Goal: Transaction & Acquisition: Purchase product/service

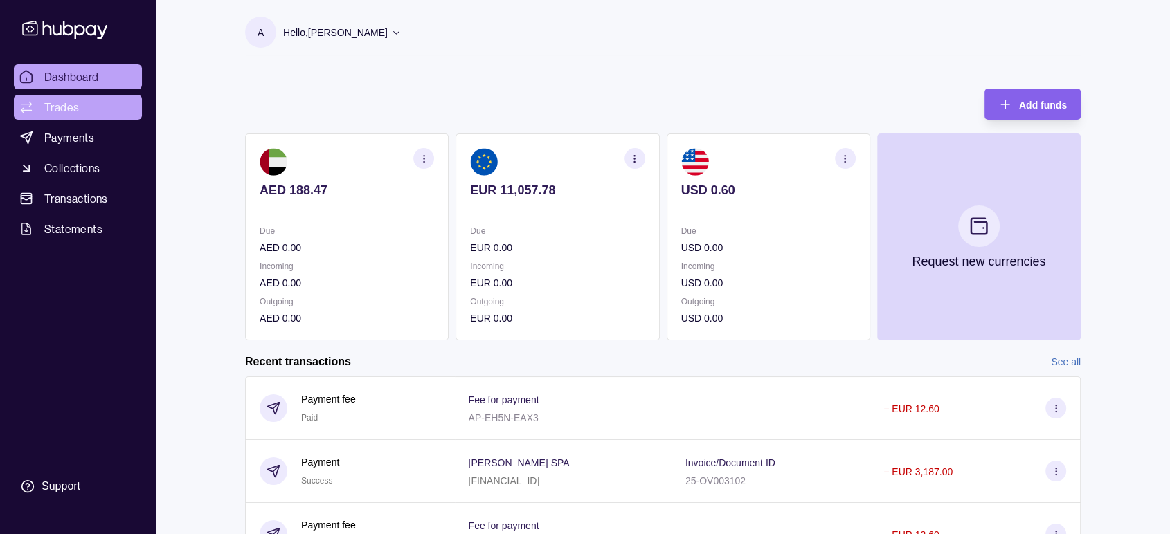
click at [82, 103] on link "Trades" at bounding box center [78, 107] width 128 height 25
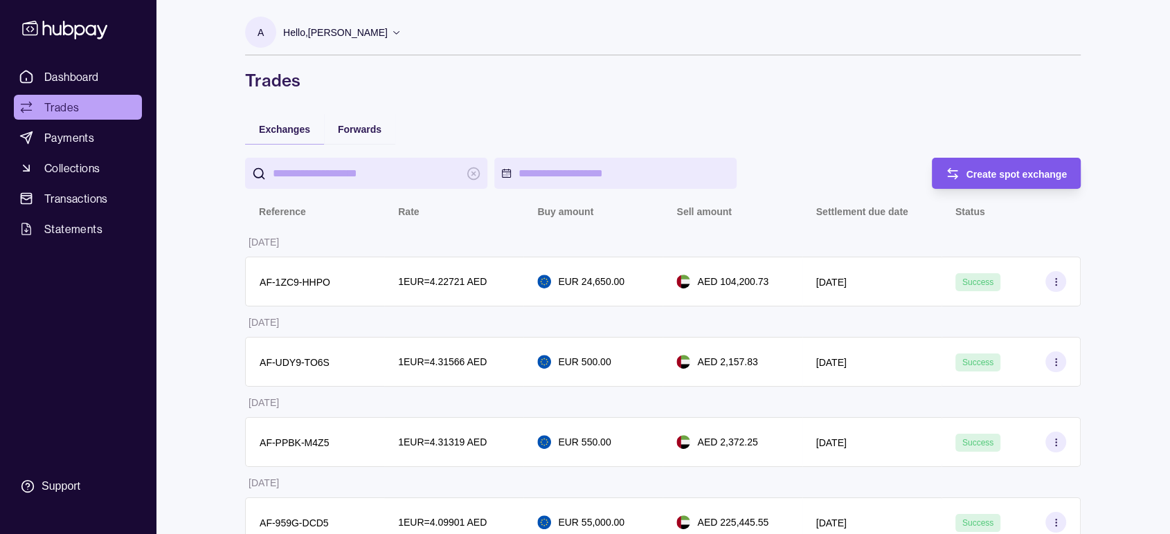
click at [1012, 176] on span "Create spot exchange" at bounding box center [1016, 174] width 101 height 11
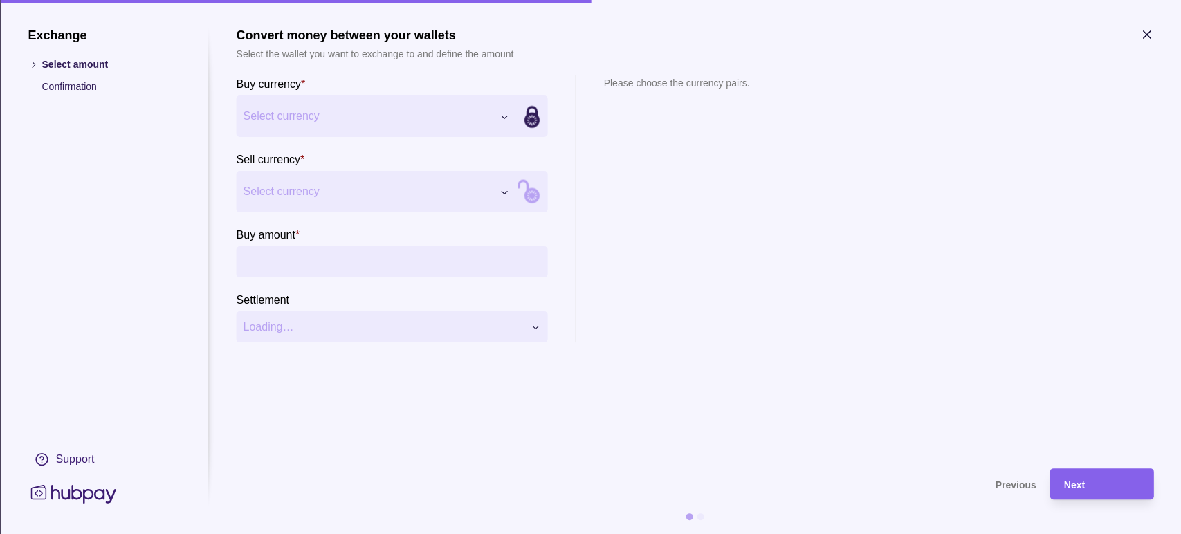
click at [341, 268] on input "Buy amount *" at bounding box center [406, 261] width 270 height 31
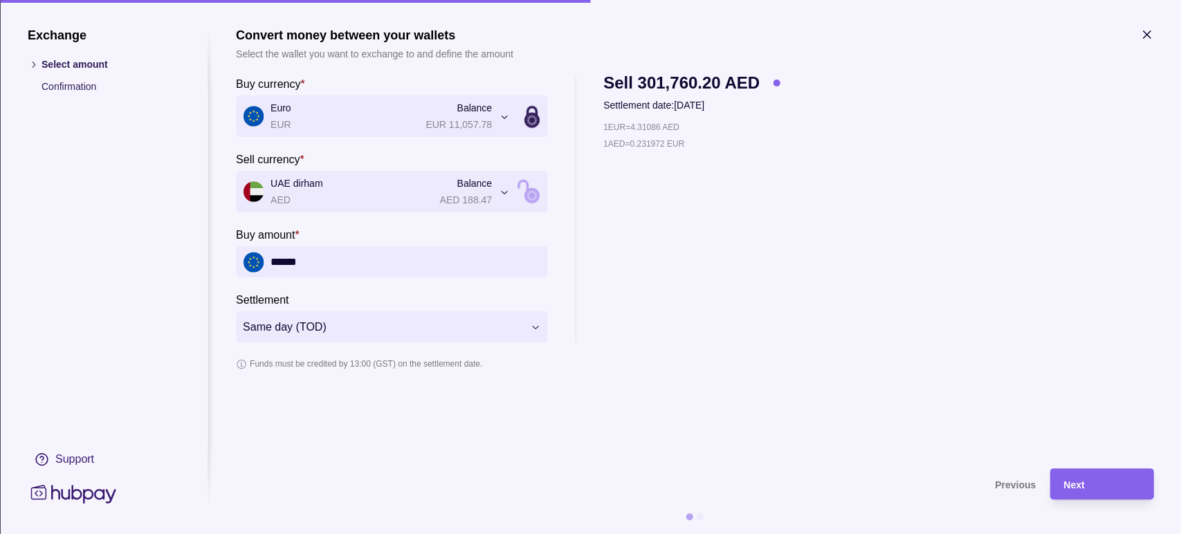
type input "******"
click at [698, 248] on div "1 EUR = 4.31086 AED 1 AED = 0.231972 EUR" at bounding box center [691, 231] width 177 height 223
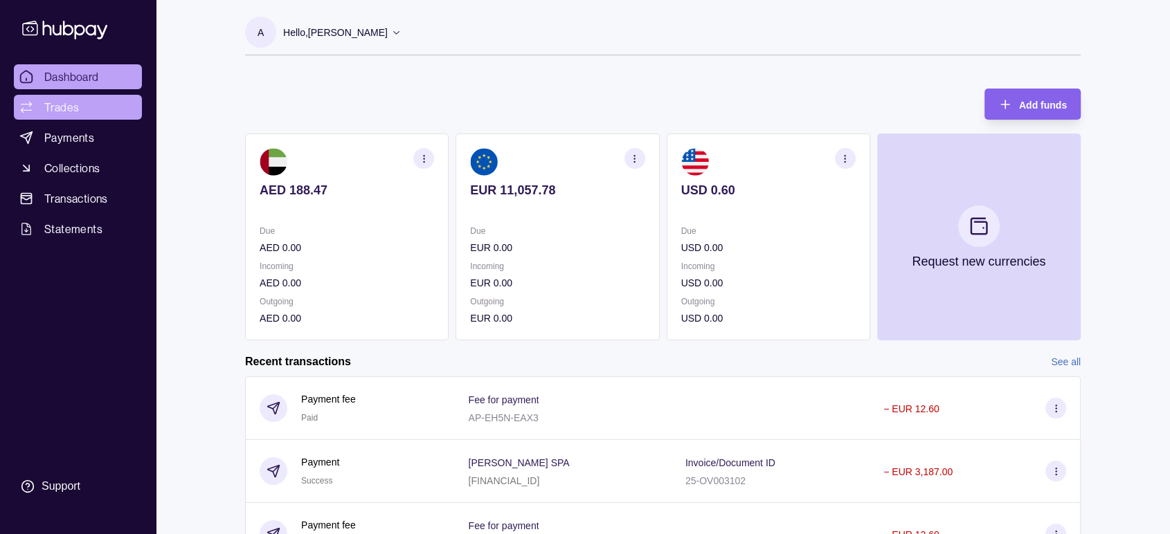
click at [83, 115] on link "Trades" at bounding box center [78, 107] width 128 height 25
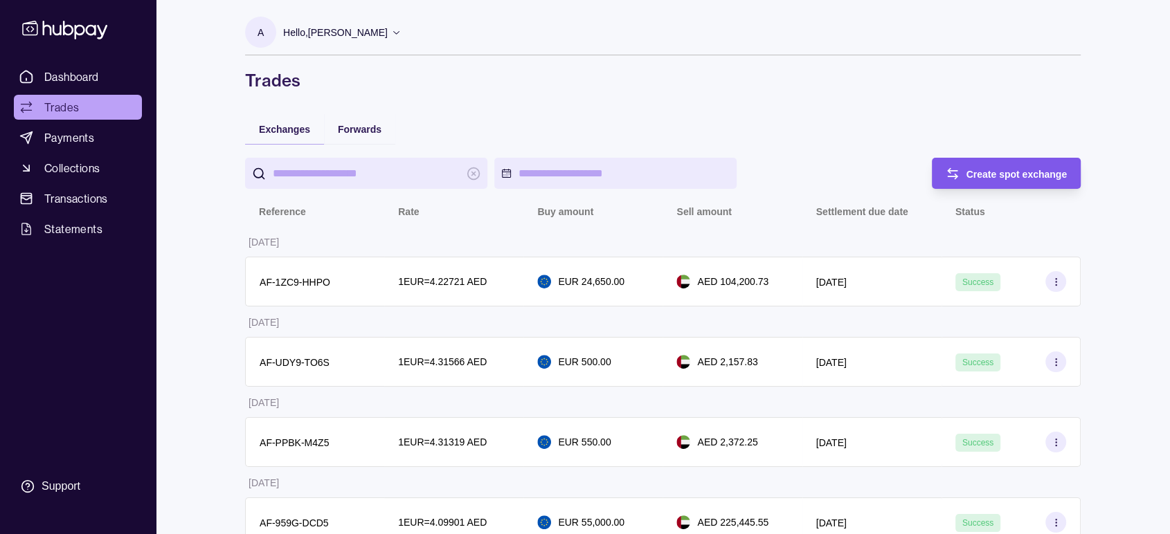
click at [1017, 177] on span "Create spot exchange" at bounding box center [1016, 174] width 101 height 11
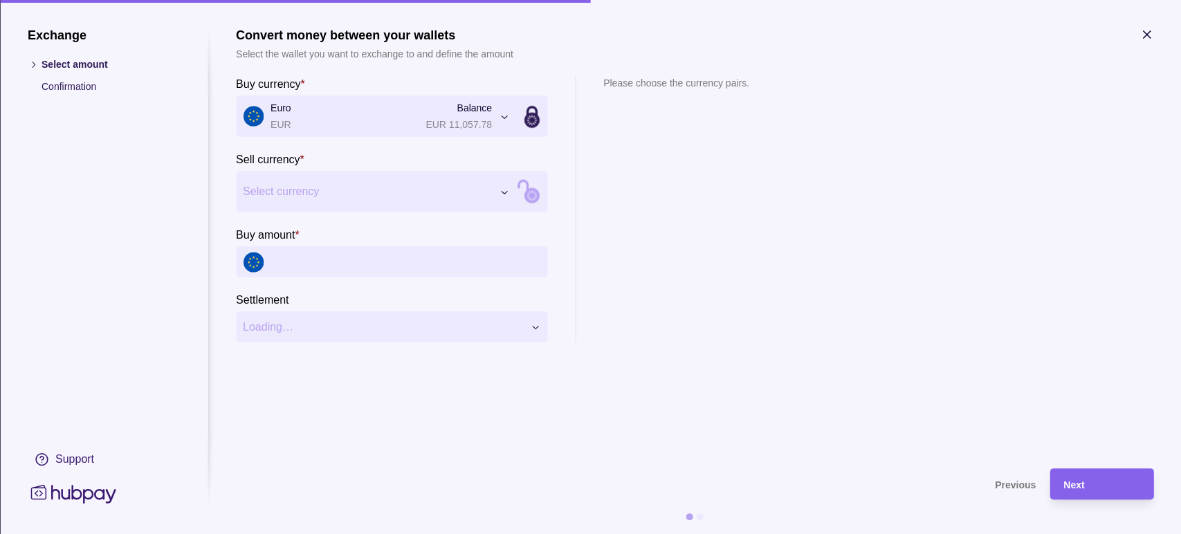
click at [340, 264] on input "Buy amount *" at bounding box center [406, 261] width 270 height 31
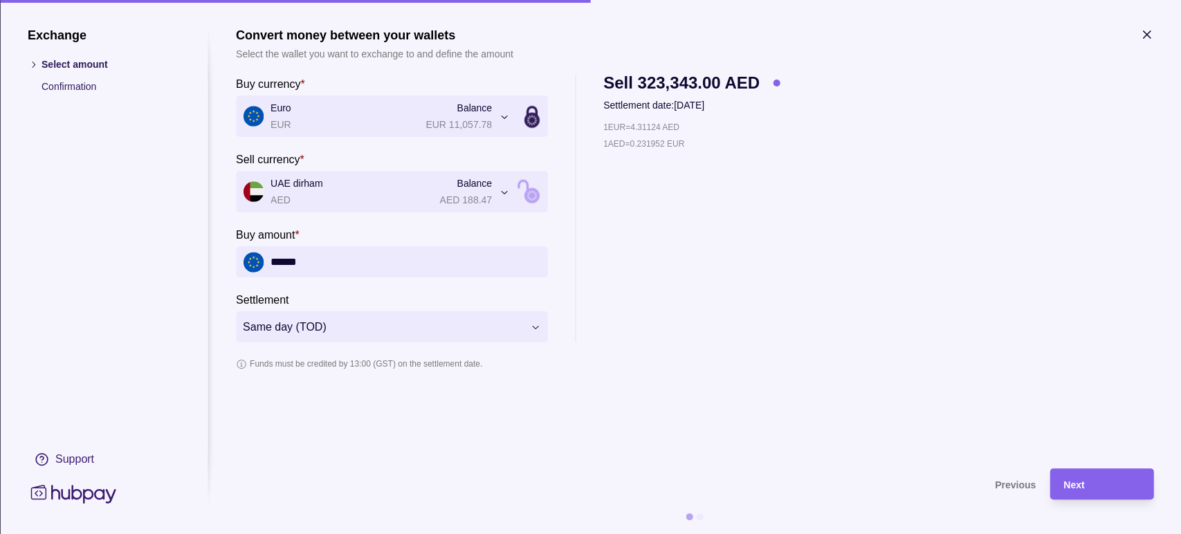
type input "******"
click at [742, 278] on div "1 EUR = 4.31124 AED 1 AED = 0.231952 EUR" at bounding box center [691, 231] width 177 height 223
click at [659, 310] on div "1 EUR = 4.31013 AED 1 AED = 0.232012 EUR" at bounding box center [691, 231] width 177 height 223
click at [1077, 486] on span "Next" at bounding box center [1074, 485] width 21 height 11
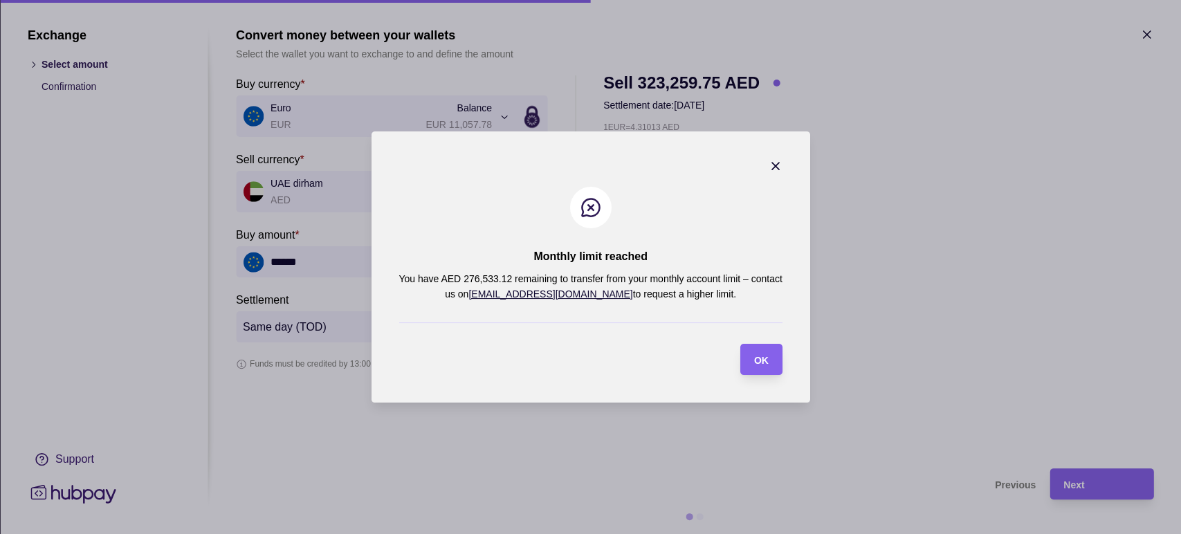
click at [776, 162] on icon "button" at bounding box center [776, 166] width 14 height 14
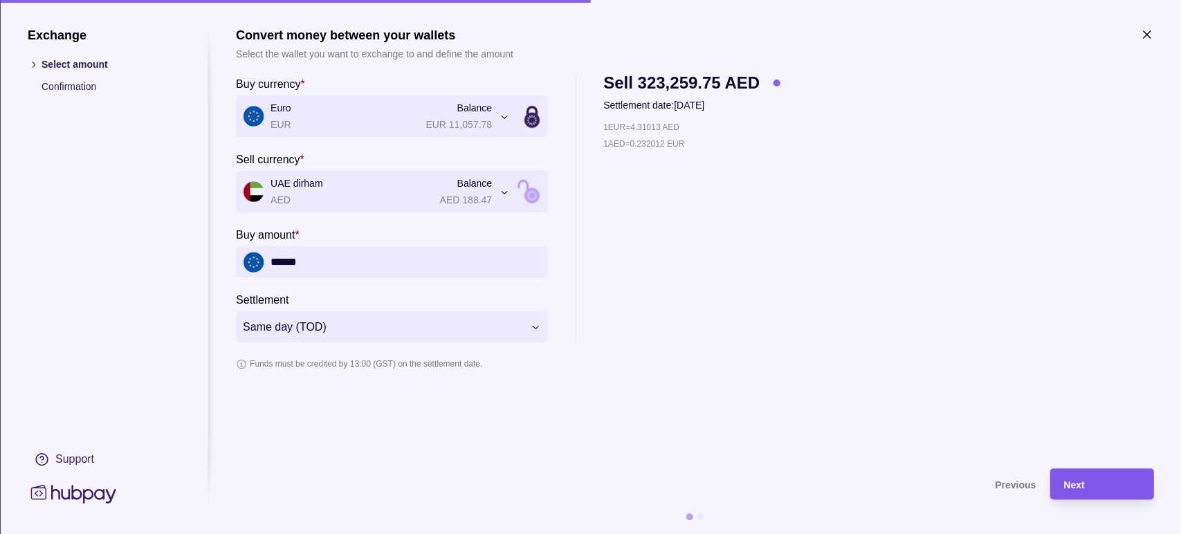
click at [1110, 488] on div "Next" at bounding box center [1102, 484] width 76 height 17
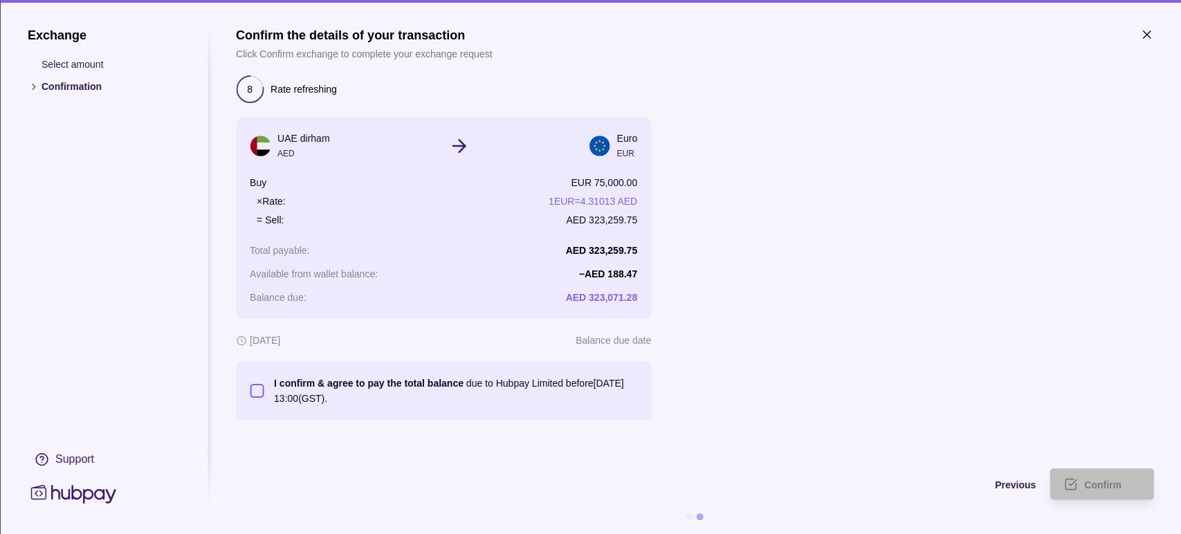
click at [251, 391] on button "I confirm & agree to pay the total balance due to Hubpay Limited before [DATE] …" at bounding box center [257, 391] width 14 height 14
click at [1087, 491] on div "Confirm" at bounding box center [1111, 484] width 55 height 17
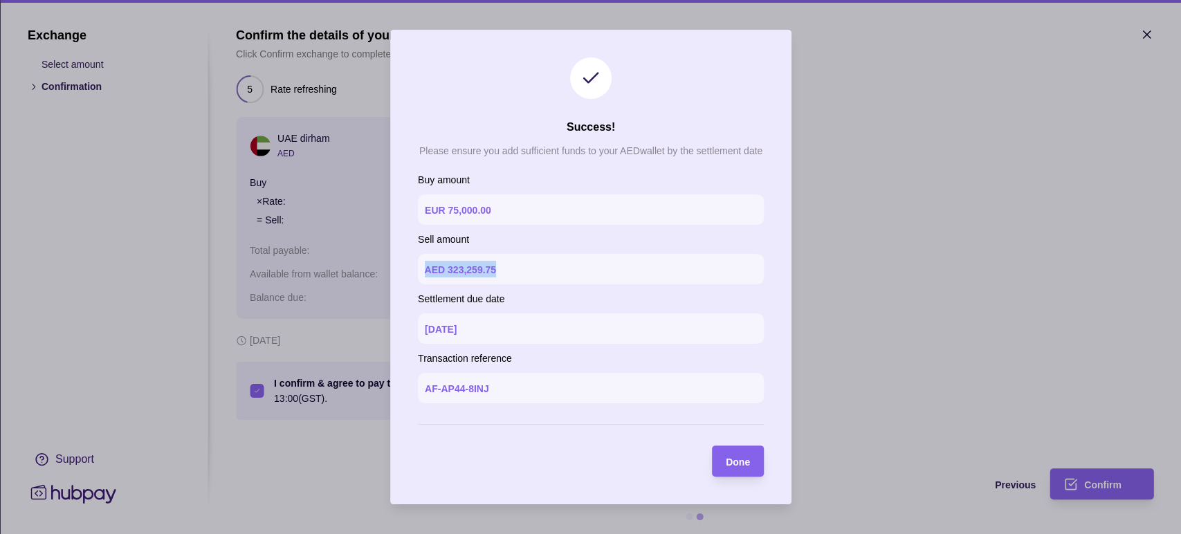
drag, startPoint x: 507, startPoint y: 266, endPoint x: 426, endPoint y: 266, distance: 80.3
click at [426, 266] on section "AED 323,259.75" at bounding box center [591, 269] width 346 height 30
copy p "AED 323,259.75"
click at [727, 461] on span "Done" at bounding box center [738, 462] width 24 height 11
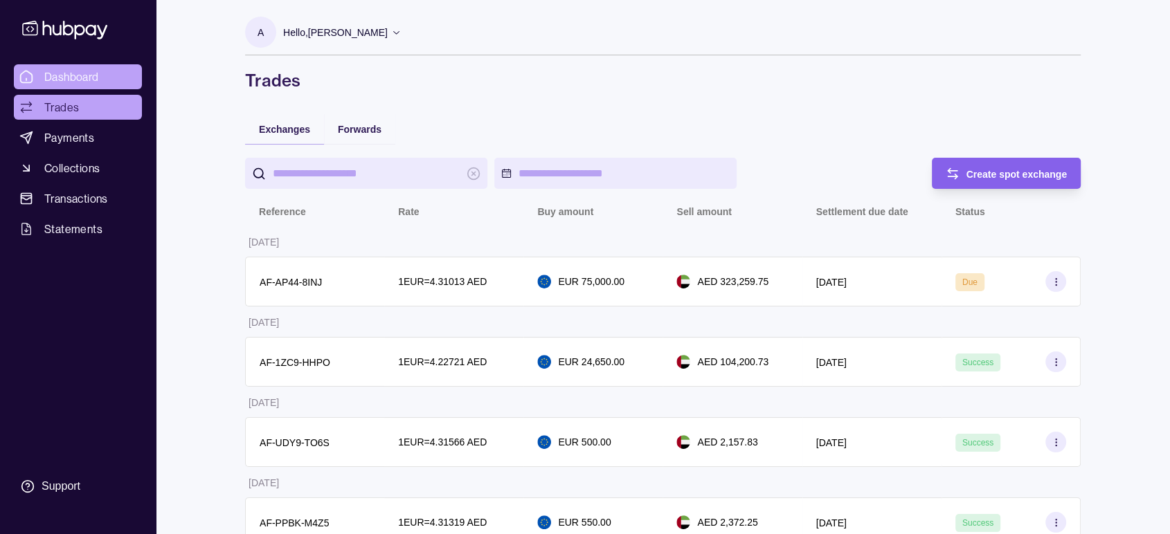
click at [51, 82] on span "Dashboard" at bounding box center [71, 77] width 55 height 17
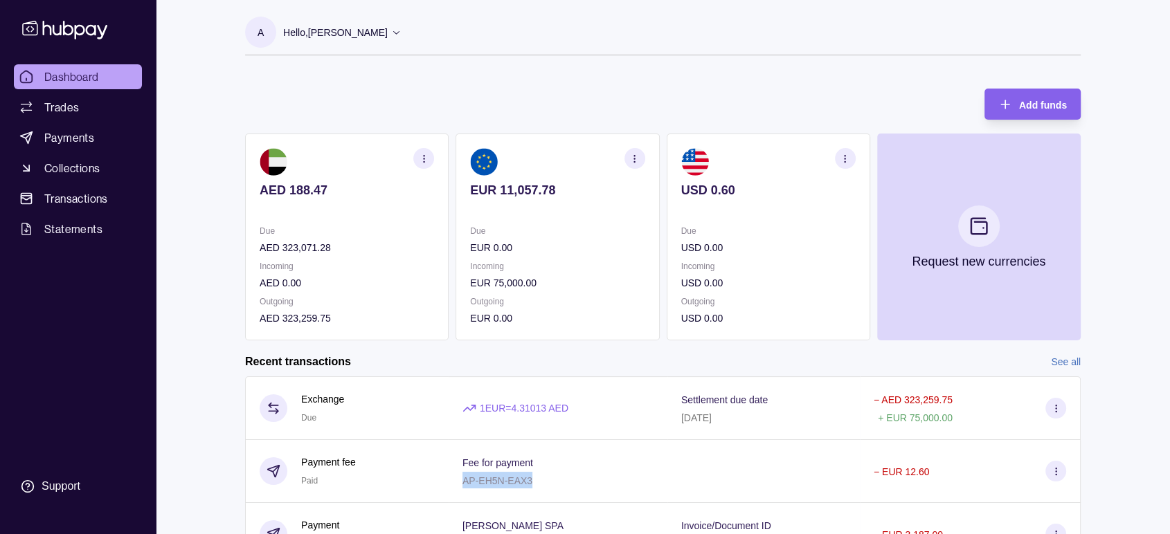
drag, startPoint x: 523, startPoint y: 485, endPoint x: 642, endPoint y: 440, distance: 127.2
click at [637, 451] on div "Fee for payment AP-EH5N-EAX3" at bounding box center [557, 471] width 219 height 63
drag, startPoint x: 178, startPoint y: 386, endPoint x: 186, endPoint y: 385, distance: 8.4
click at [186, 385] on html "Dashboard Trades Payments Collections Transactions Statements Support A Hello, …" at bounding box center [585, 368] width 1170 height 736
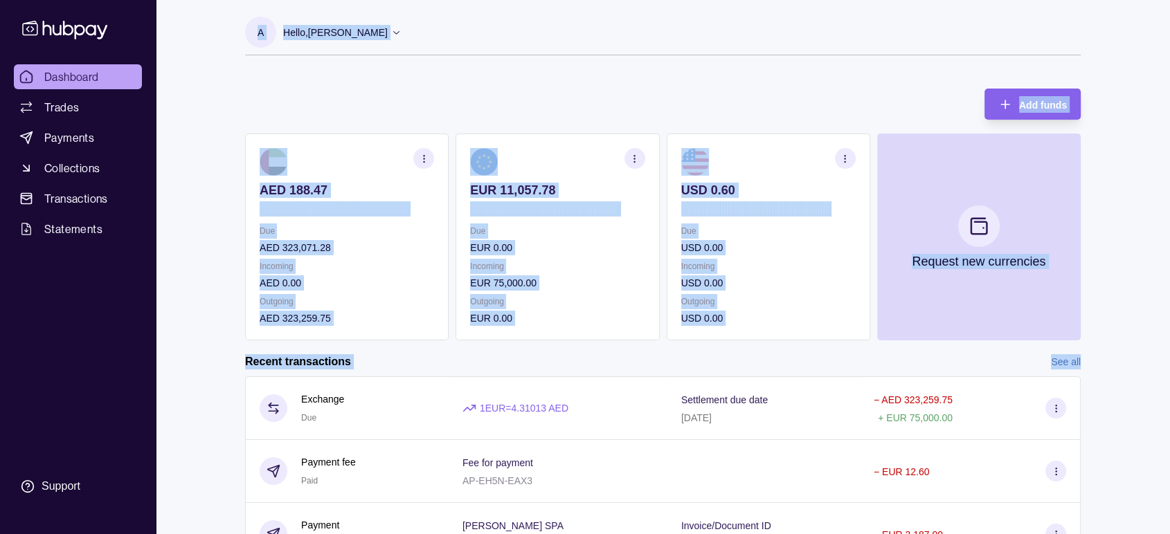
click at [819, 111] on div "Add funds AED 188.47 Due AED 323,071.28 Incoming AED 0.00 Outgoing AED 323,259.…" at bounding box center [662, 208] width 835 height 266
